Goal: Information Seeking & Learning: Compare options

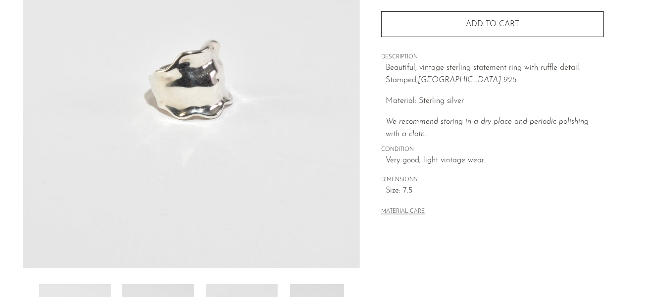
scroll to position [297, 0]
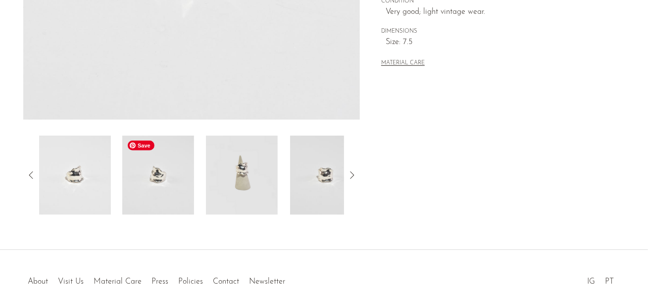
click at [184, 182] on img at bounding box center [158, 175] width 72 height 79
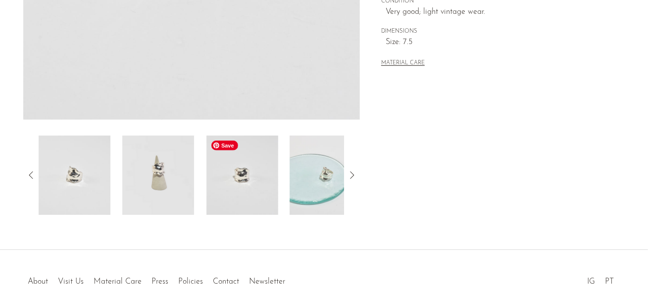
click at [214, 177] on img at bounding box center [242, 175] width 72 height 79
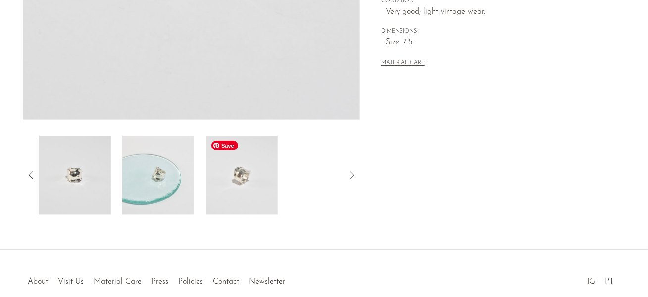
click at [233, 184] on img at bounding box center [242, 175] width 72 height 79
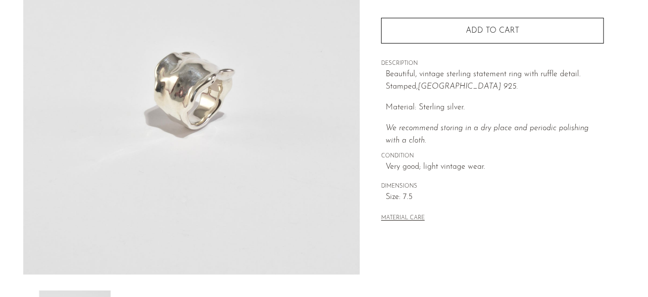
scroll to position [99, 0]
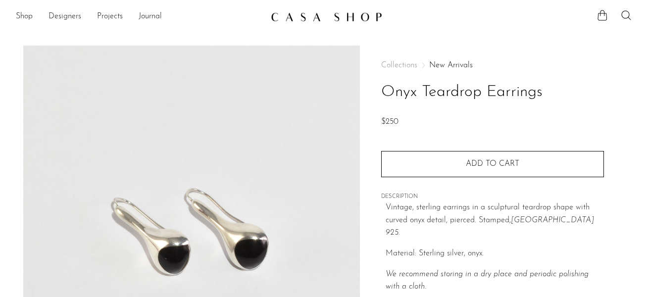
scroll to position [198, 0]
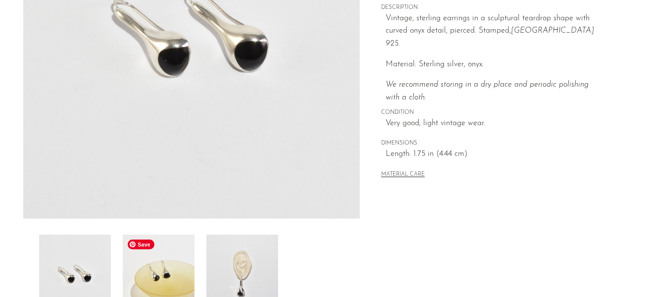
click at [164, 275] on img at bounding box center [159, 274] width 72 height 79
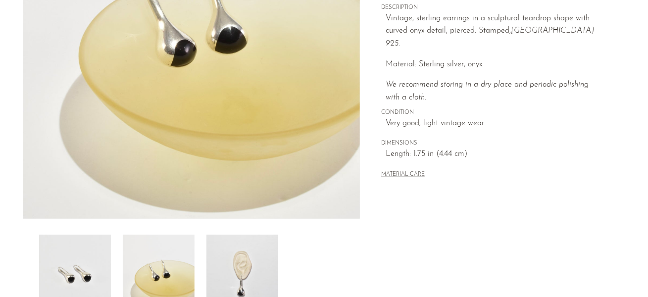
scroll to position [148, 0]
